Goal: Task Accomplishment & Management: Use online tool/utility

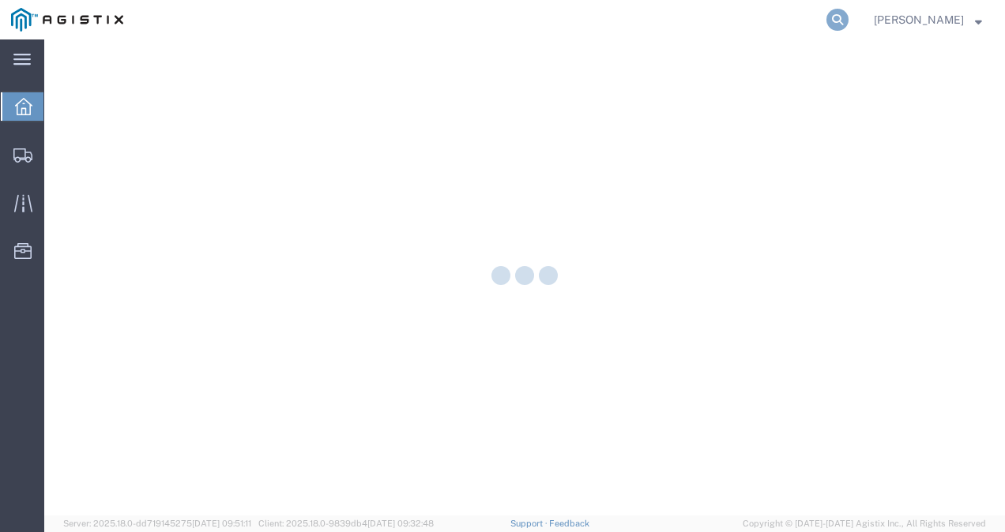
click at [848, 13] on icon at bounding box center [837, 20] width 22 height 22
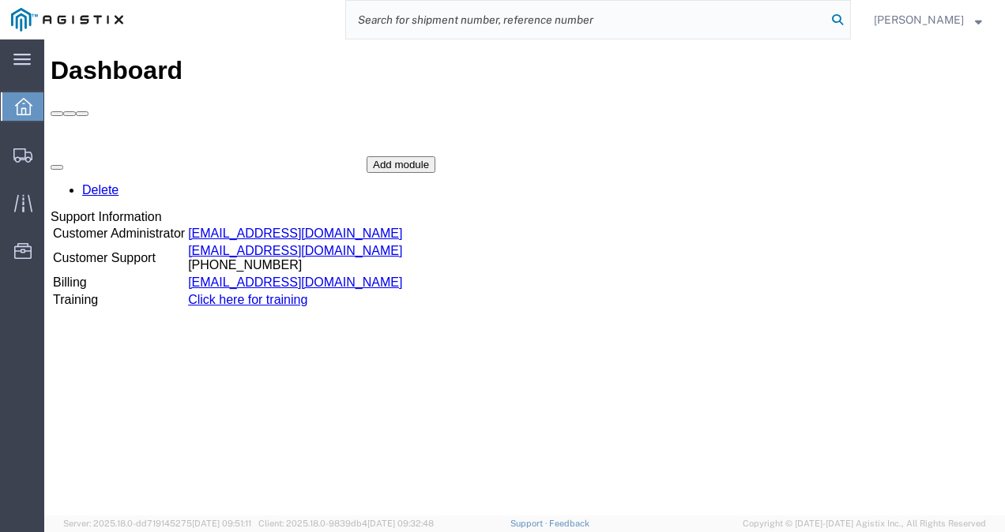
paste input "56715529"
type input "56715529"
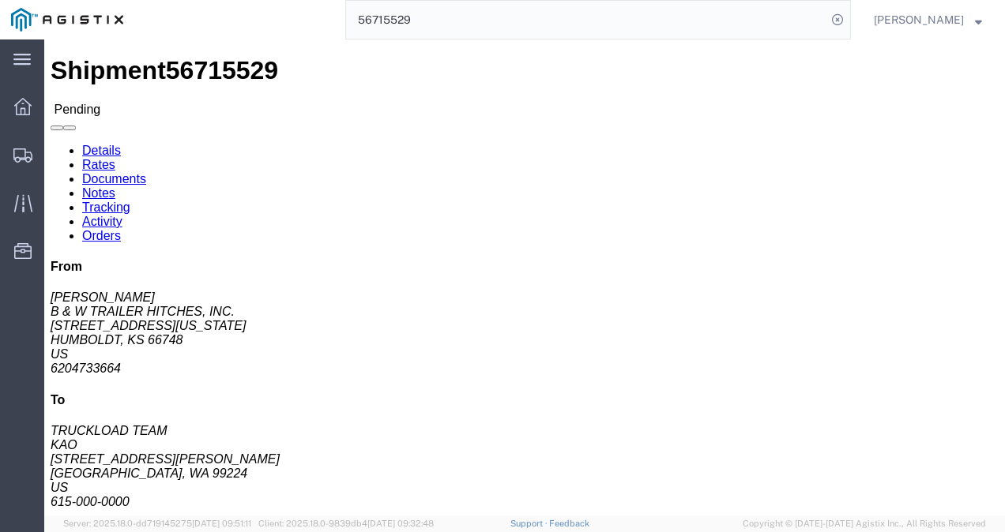
click h4 "Routing & Vehicle Information"
click div "Shipment Detail Ship From B & W TRAILER HITCHES, INC. (BILL GUTIERREZ) 1216 HAW…"
click p "Total shipment is made up of 27 packages containing 27 pieces weighing 0.00 (26…"
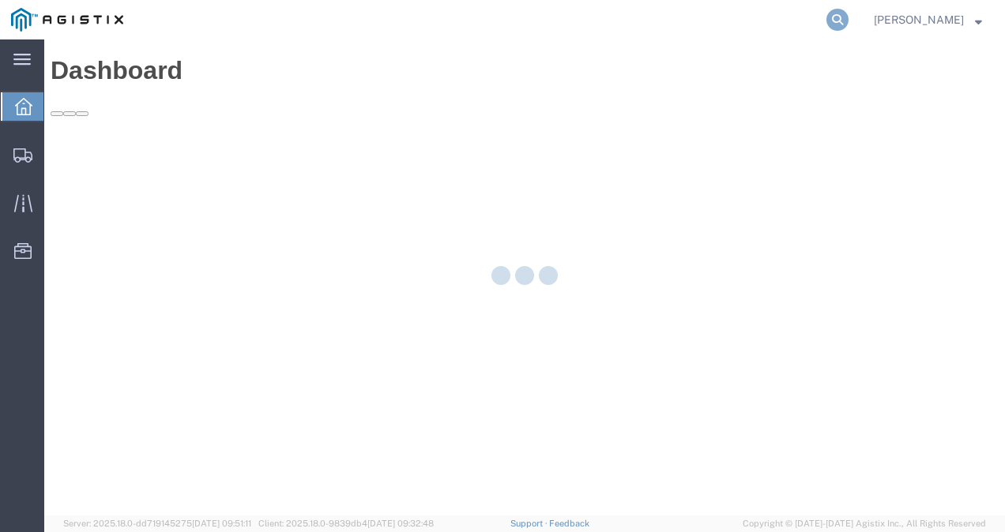
click at [848, 17] on icon at bounding box center [837, 20] width 22 height 22
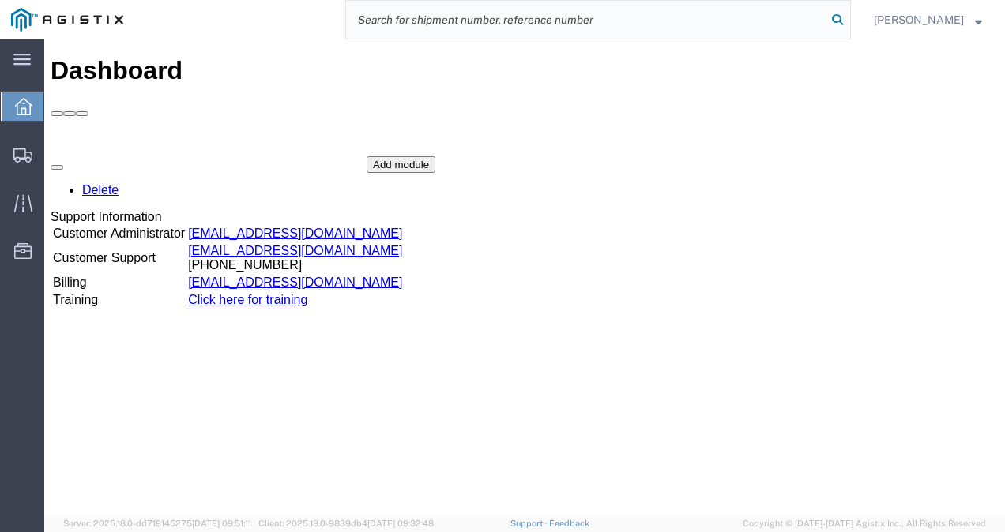
paste input "56795179"
type input "56795179"
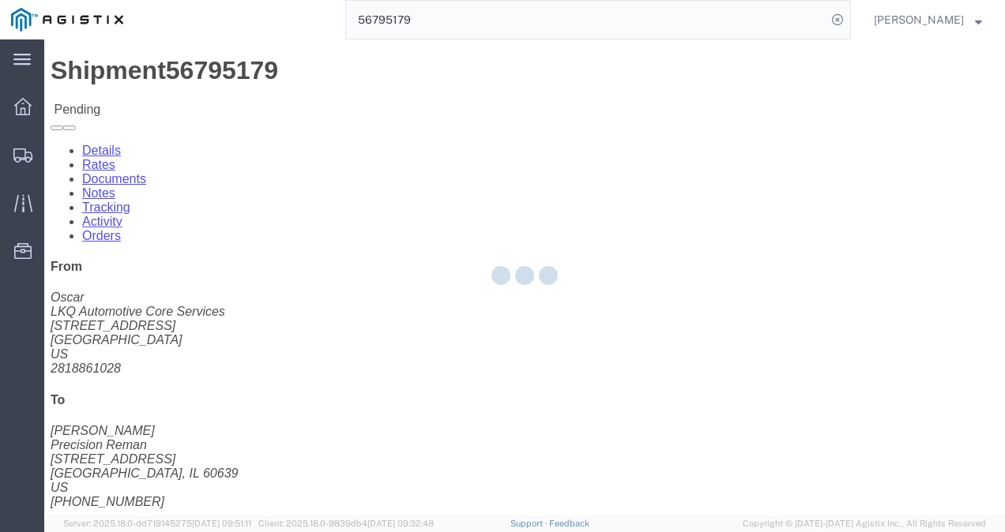
drag, startPoint x: 574, startPoint y: 258, endPoint x: 675, endPoint y: 318, distance: 117.2
click at [579, 262] on div at bounding box center [524, 277] width 960 height 476
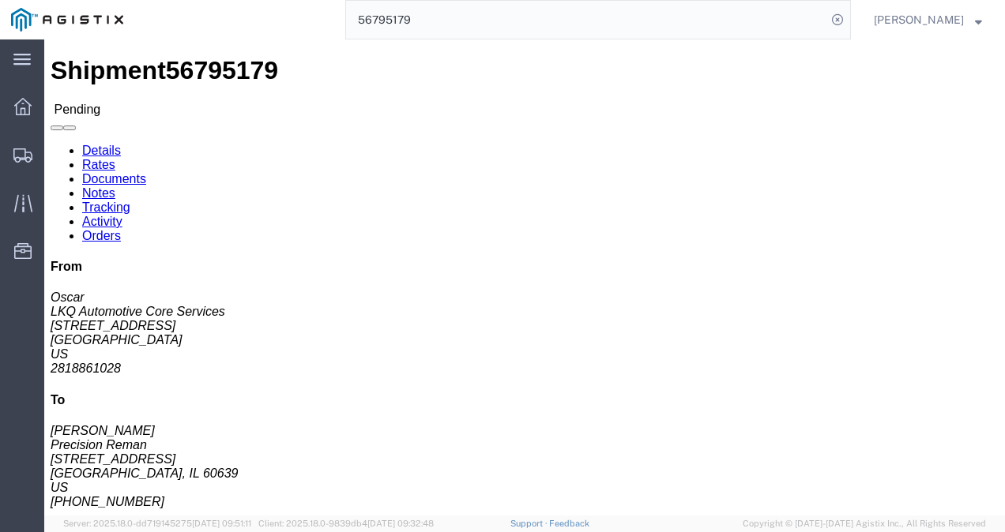
click button "Enter / Modify Bid"
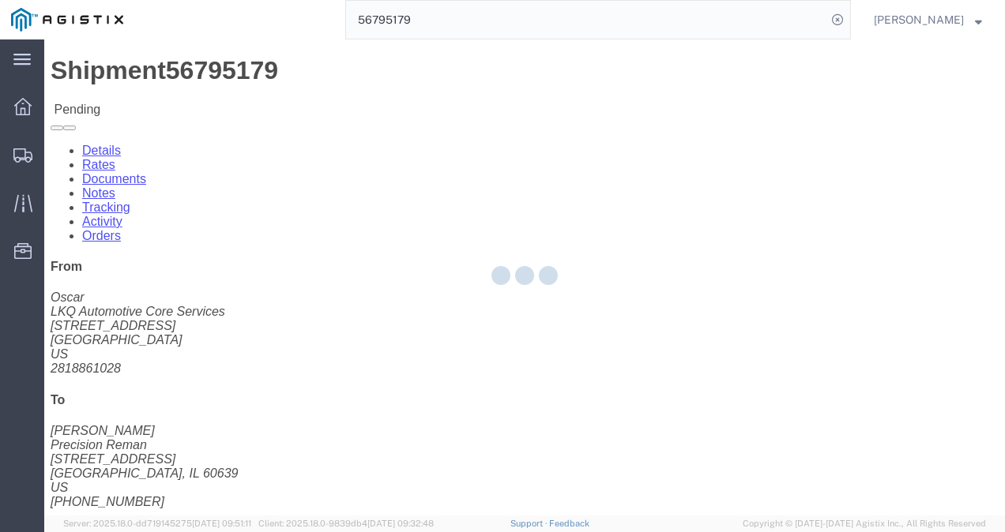
select select "4622"
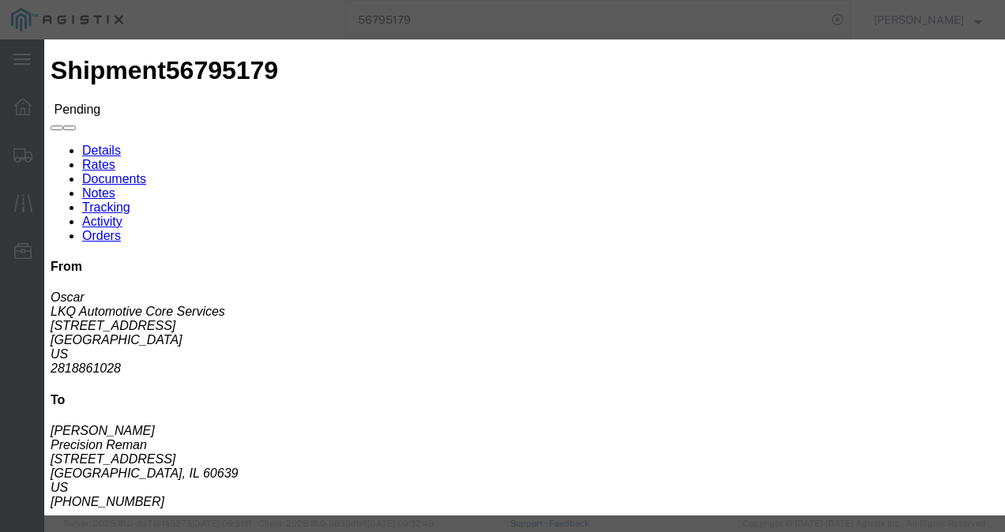
click h3 "Previous Bids Click a bid below to modify it or add a new bid in the form below"
click link "ks_ga - Echo Global Logistics - TL Standard 3 - 5 Day"
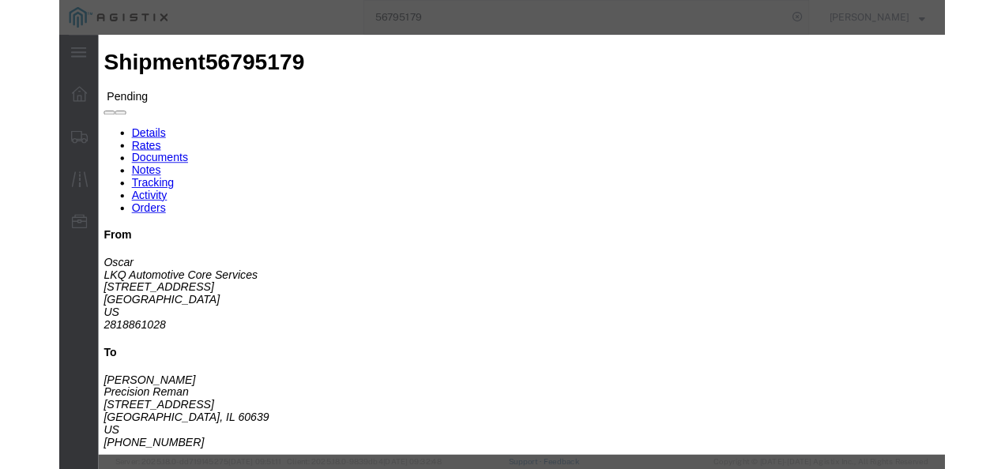
scroll to position [158, 0]
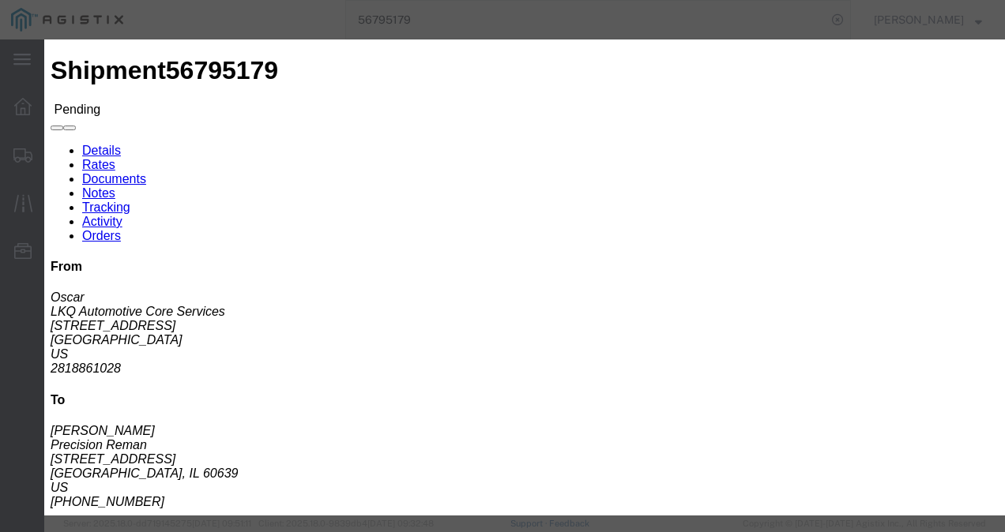
drag, startPoint x: 788, startPoint y: 162, endPoint x: 515, endPoint y: 156, distance: 273.4
click div "Select 2 Day Service 3 Axle Winch Truck 3 to 5 Day Service 96L Domestic Flat Ra…"
type input "1450"
click button "Submit"
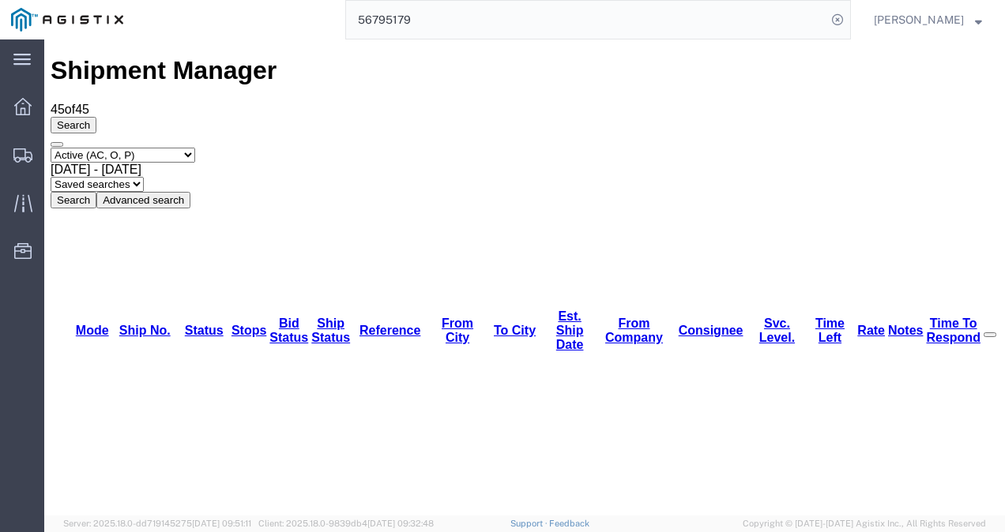
click at [890, 148] on div "Select status Active (AC, O, P) All Approved Awaiting Confirmation (AC) Booked …" at bounding box center [525, 178] width 948 height 61
click at [871, 148] on div "Select status Active (AC, O, P) All Approved Awaiting Confirmation (AC) Booked …" at bounding box center [525, 178] width 948 height 61
click at [528, 17] on input "56795179" at bounding box center [586, 20] width 480 height 38
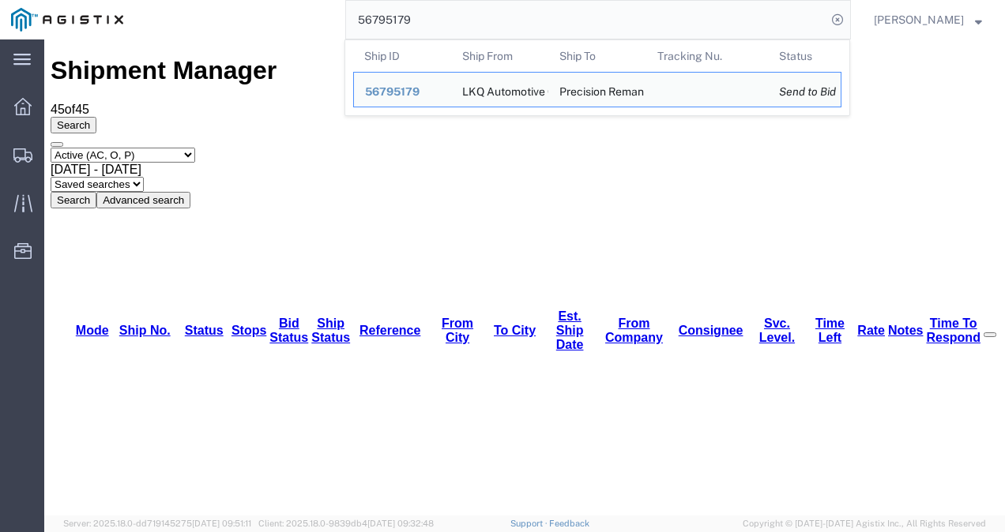
click at [528, 17] on input "56795179" at bounding box center [586, 20] width 480 height 38
paste input "45143"
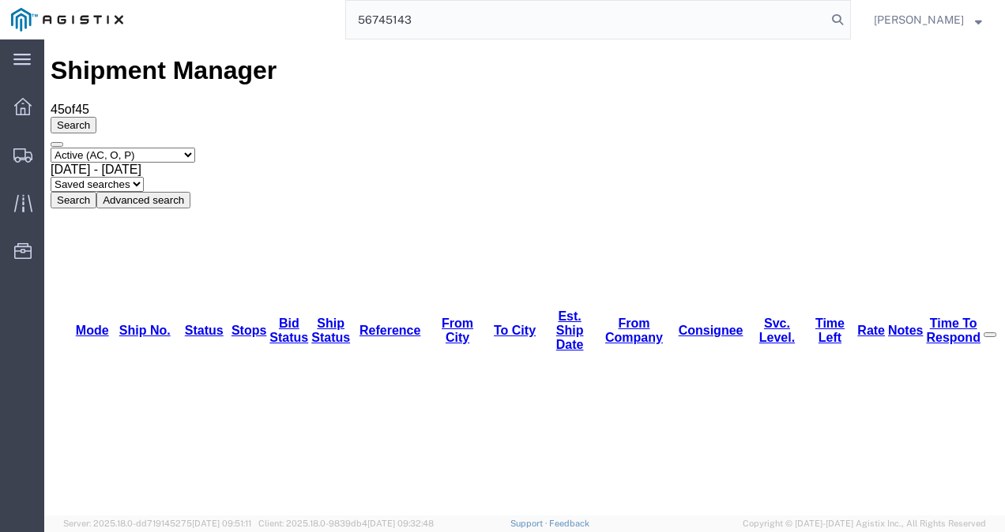
type input "56745143"
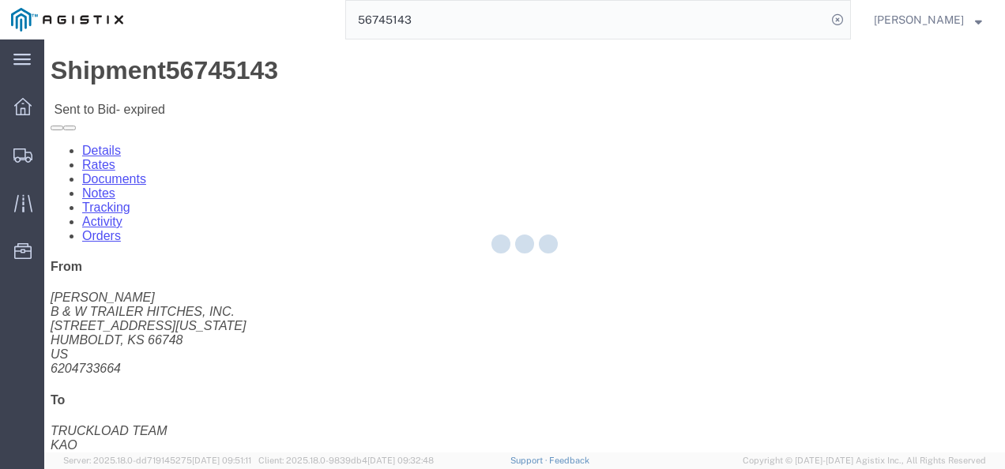
click h4 "Routing & Vehicle Information"
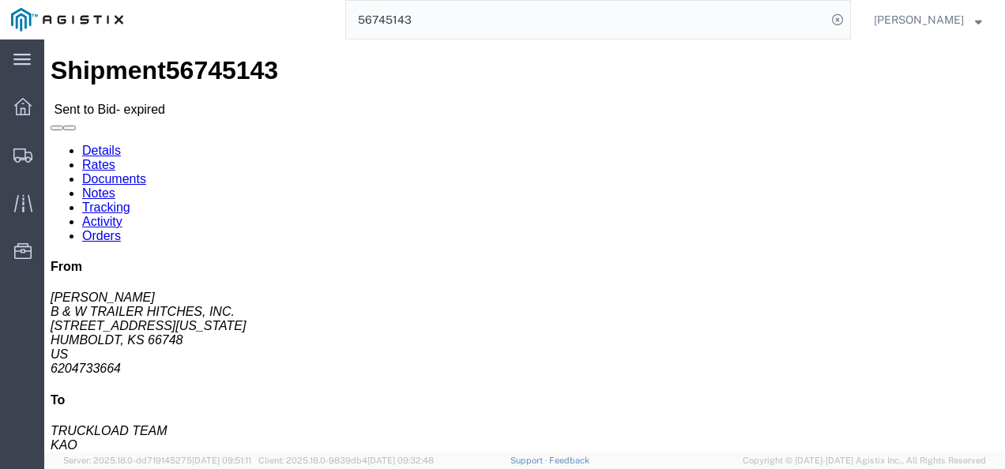
click link "Rates"
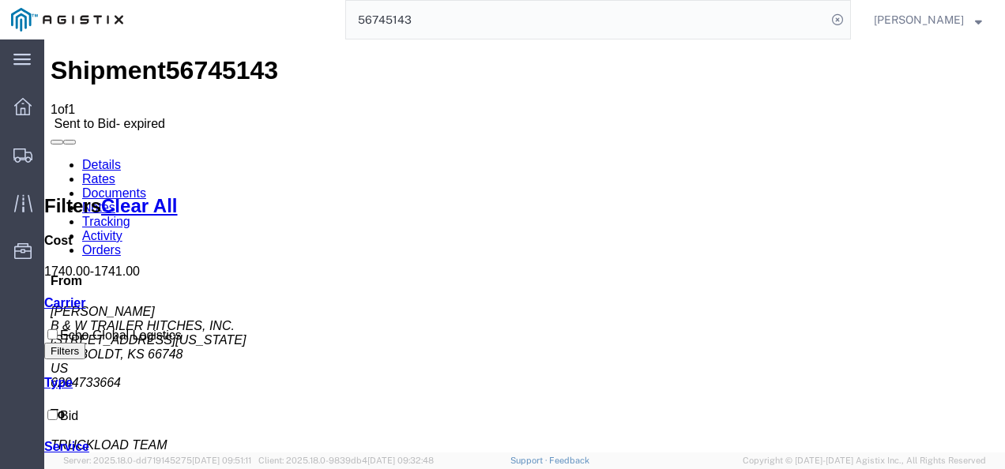
drag, startPoint x: 597, startPoint y: 390, endPoint x: 557, endPoint y: 437, distance: 61.6
